Goal: Information Seeking & Learning: Check status

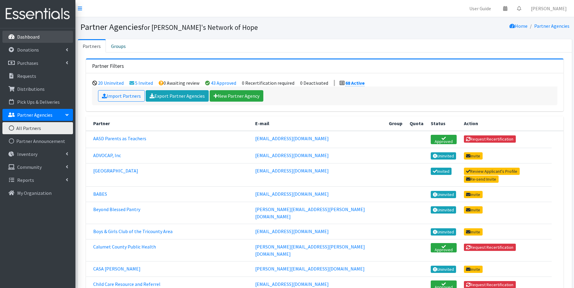
click at [33, 40] on link "Dashboard" at bounding box center [37, 37] width 71 height 12
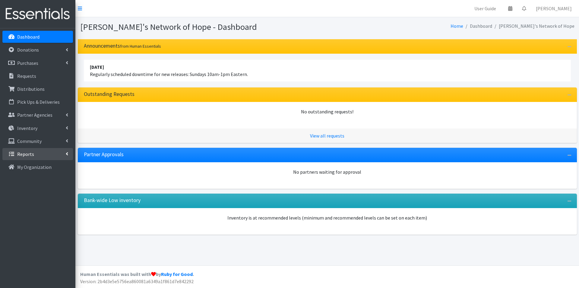
click at [65, 154] on link "Reports" at bounding box center [37, 154] width 71 height 12
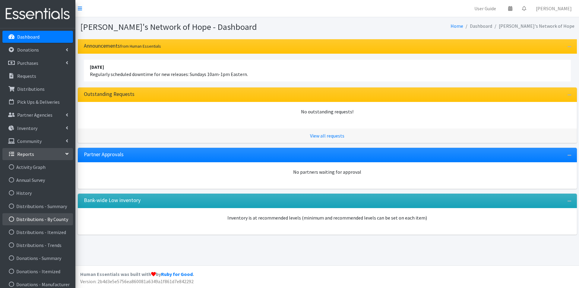
click at [37, 219] on link "Distributions - By County" at bounding box center [37, 219] width 71 height 12
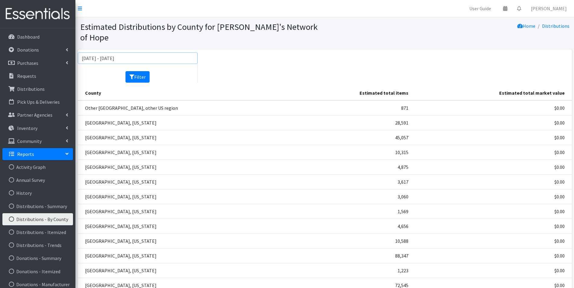
click at [106, 53] on input "[DATE] - [DATE]" at bounding box center [138, 58] width 120 height 11
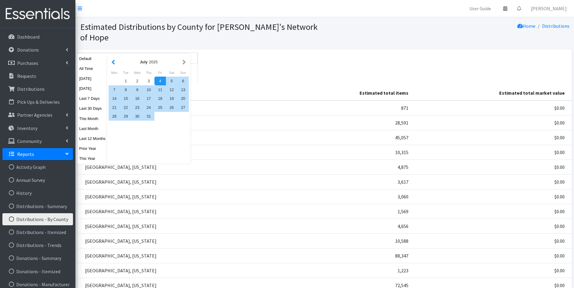
click at [112, 62] on button "button" at bounding box center [113, 62] width 6 height 8
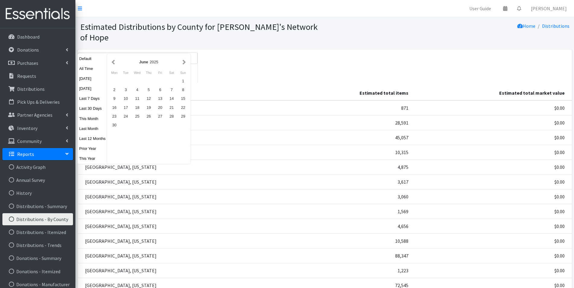
click at [112, 62] on button "button" at bounding box center [113, 62] width 6 height 8
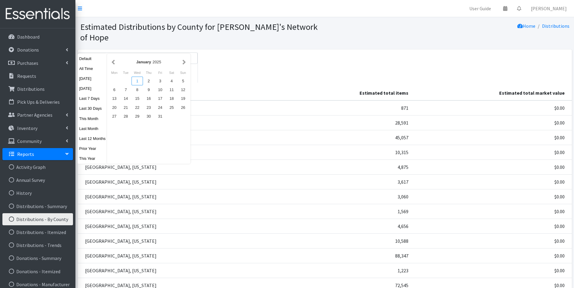
click at [134, 80] on div "1" at bounding box center [137, 81] width 11 height 9
click at [182, 64] on button "button" at bounding box center [184, 62] width 6 height 8
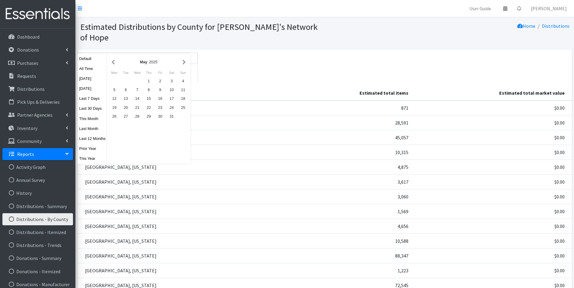
click at [182, 64] on button "button" at bounding box center [184, 62] width 6 height 8
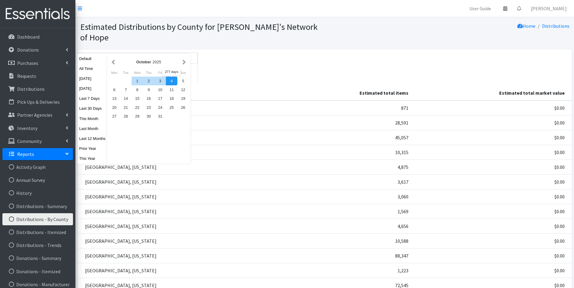
click at [171, 81] on div "4" at bounding box center [171, 81] width 11 height 9
type input "January 1, 2025 - October 4, 2025"
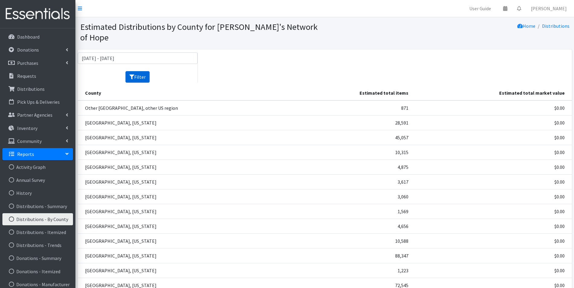
click at [146, 71] on button "Filter" at bounding box center [138, 76] width 24 height 11
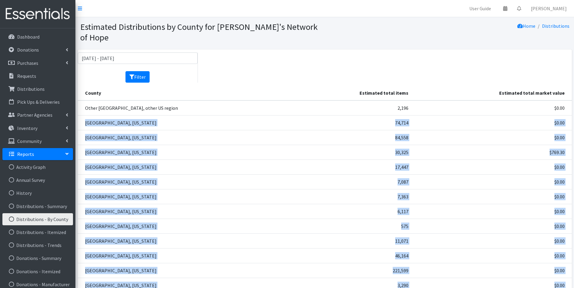
scroll to position [66, 0]
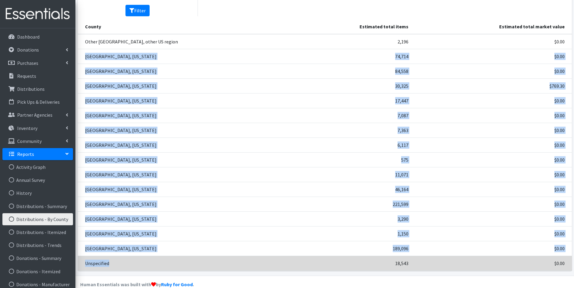
drag, startPoint x: 79, startPoint y: 110, endPoint x: 194, endPoint y: 258, distance: 187.1
click at [194, 258] on tbody "Other US County, other US region 2,196 $0.00 Brown County, Wisconsin 74,714 $0.…" at bounding box center [325, 152] width 494 height 237
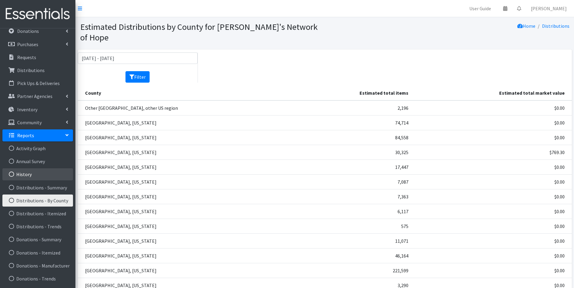
scroll to position [30, 0]
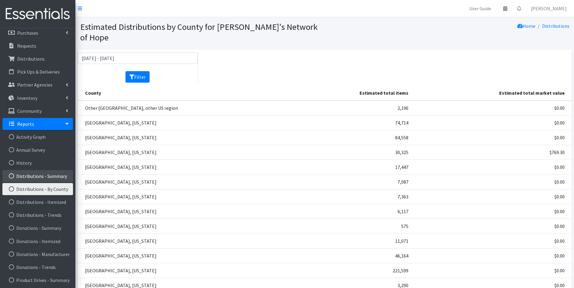
click at [54, 177] on link "Distributions - Summary" at bounding box center [37, 176] width 71 height 12
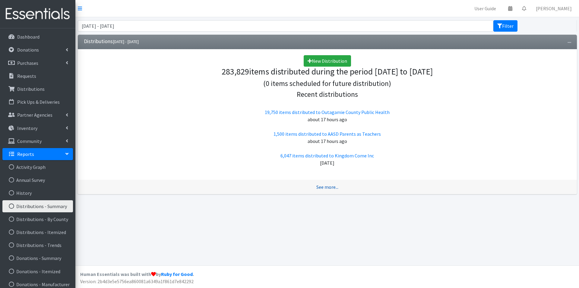
click at [327, 189] on link "See more..." at bounding box center [328, 187] width 22 height 6
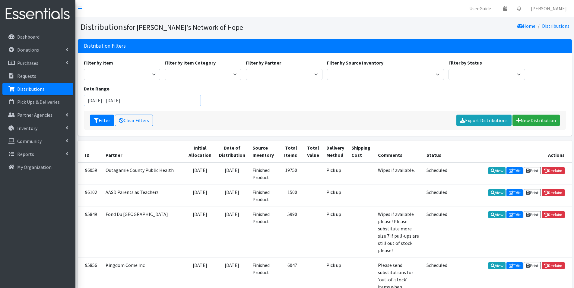
click at [111, 101] on input "[DATE] - [DATE]" at bounding box center [142, 100] width 117 height 11
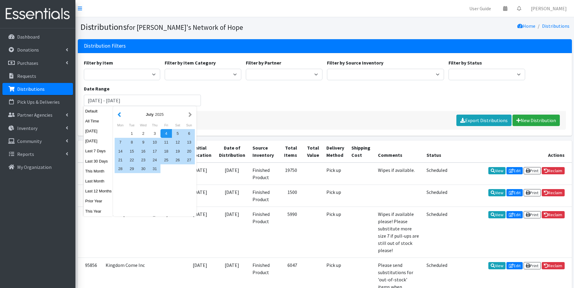
click at [118, 115] on button "button" at bounding box center [119, 115] width 6 height 8
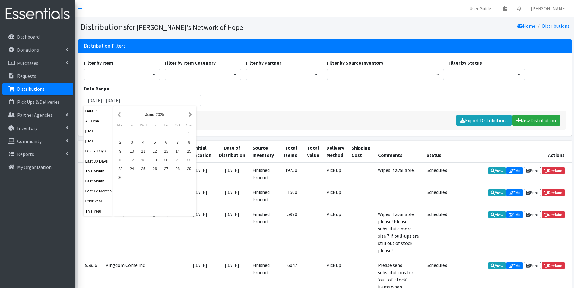
click at [118, 115] on button "button" at bounding box center [119, 115] width 6 height 8
click at [94, 212] on button "This Year" at bounding box center [99, 211] width 30 height 9
type input "January 1, 2025 - December 31, 2025"
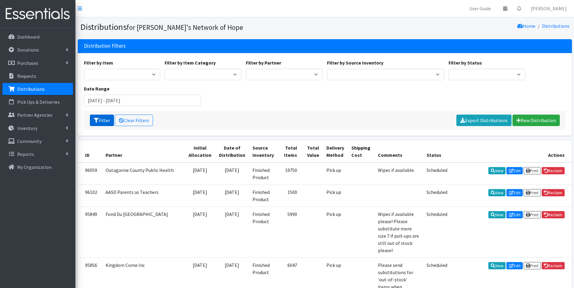
click at [100, 124] on button "Filter" at bounding box center [102, 120] width 24 height 11
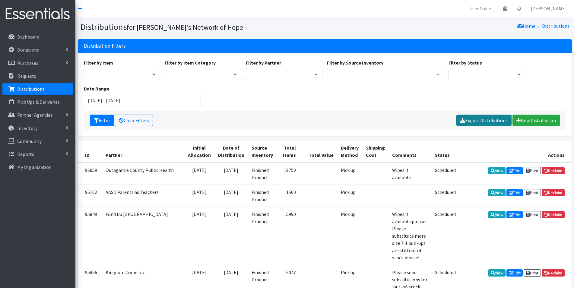
click at [494, 123] on link "Export Distributions" at bounding box center [484, 120] width 55 height 11
click at [67, 153] on icon at bounding box center [67, 154] width 2 height 5
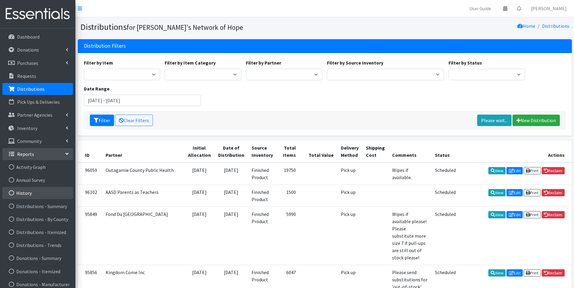
scroll to position [30, 0]
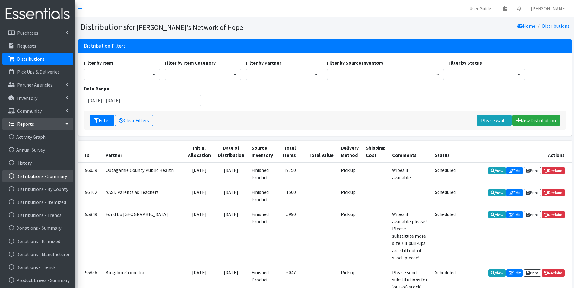
click at [38, 179] on link "Distributions - Summary" at bounding box center [37, 176] width 71 height 12
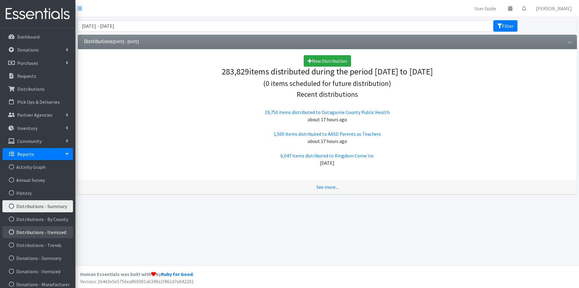
click at [44, 232] on link "Distributions - Itemized" at bounding box center [37, 232] width 71 height 12
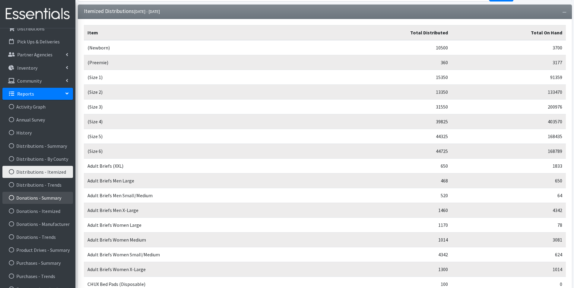
scroll to position [70, 0]
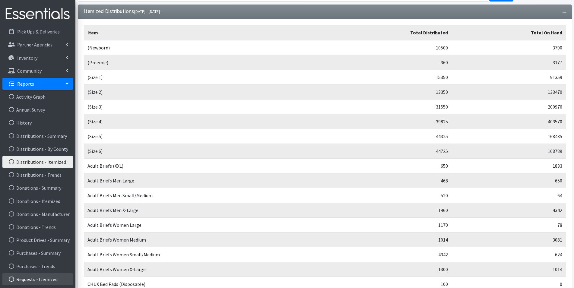
click at [53, 280] on link "Requests - Itemized" at bounding box center [37, 279] width 71 height 12
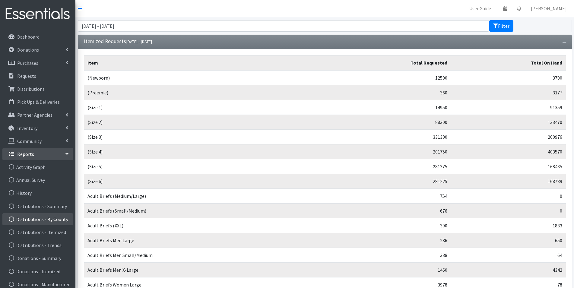
click at [42, 220] on link "Distributions - By County" at bounding box center [37, 219] width 71 height 12
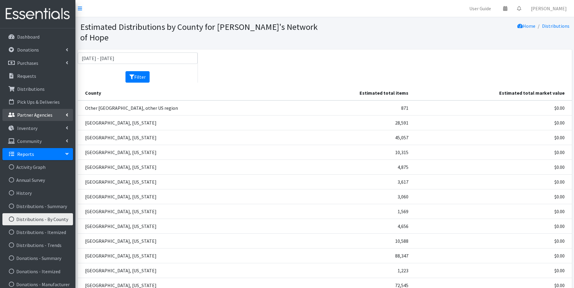
click at [66, 115] on icon at bounding box center [67, 115] width 2 height 5
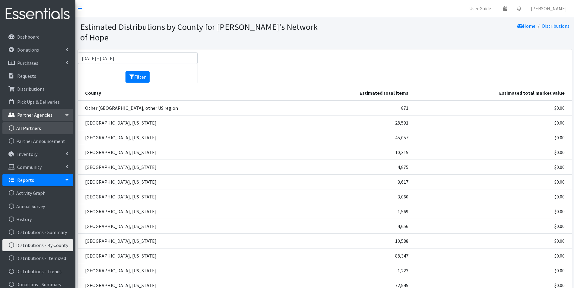
click at [34, 129] on link "All Partners" at bounding box center [37, 128] width 71 height 12
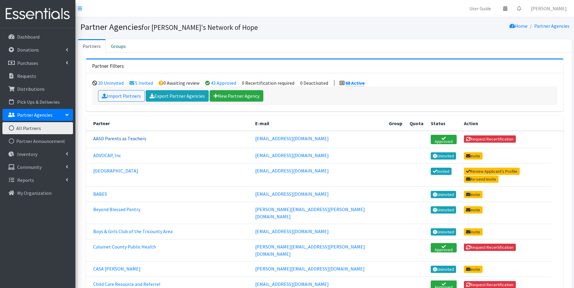
click at [123, 140] on link "AASD Parents as Teachers" at bounding box center [119, 139] width 53 height 6
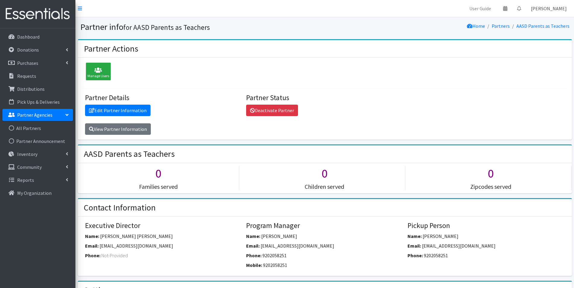
click at [562, 8] on link "[PERSON_NAME]" at bounding box center [549, 8] width 46 height 12
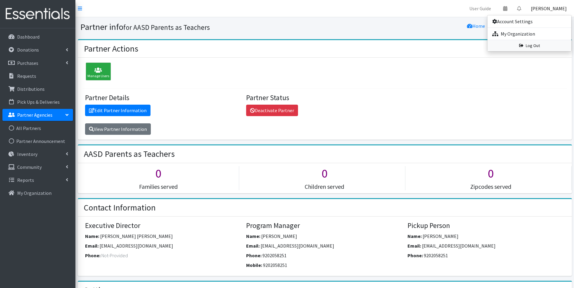
click at [538, 47] on link "Log Out" at bounding box center [530, 45] width 84 height 11
